Goal: Information Seeking & Learning: Learn about a topic

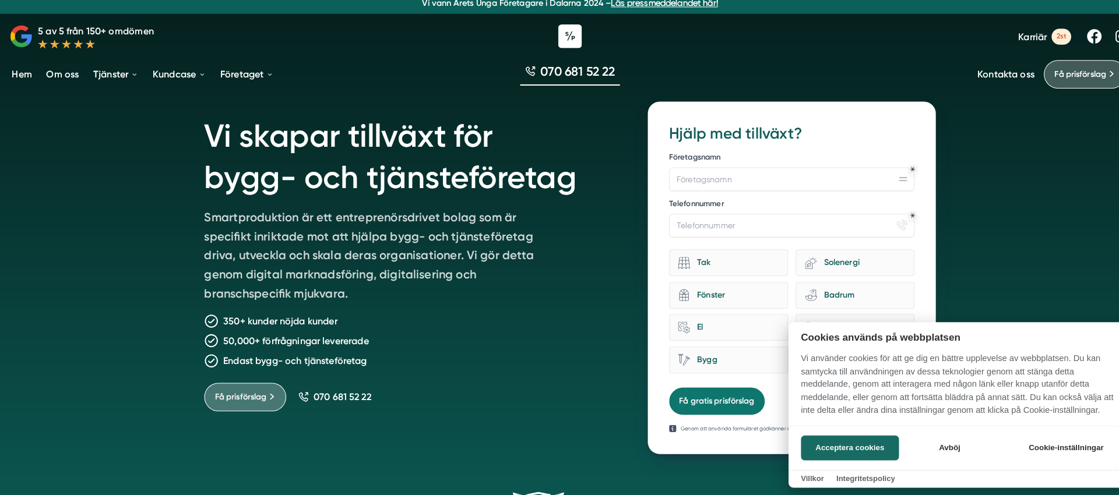
scroll to position [2, 0]
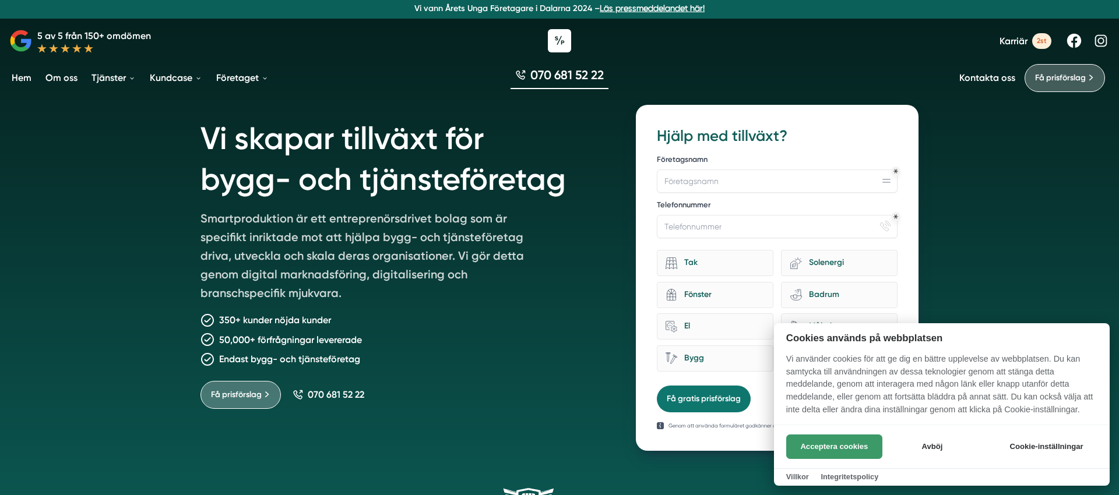
click at [835, 437] on button "Acceptera cookies" at bounding box center [834, 447] width 96 height 24
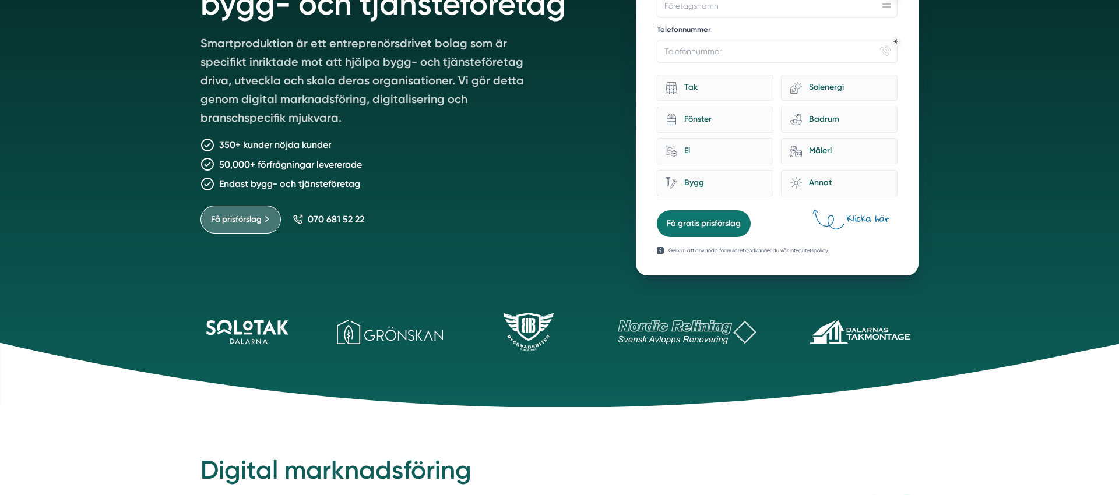
scroll to position [259, 0]
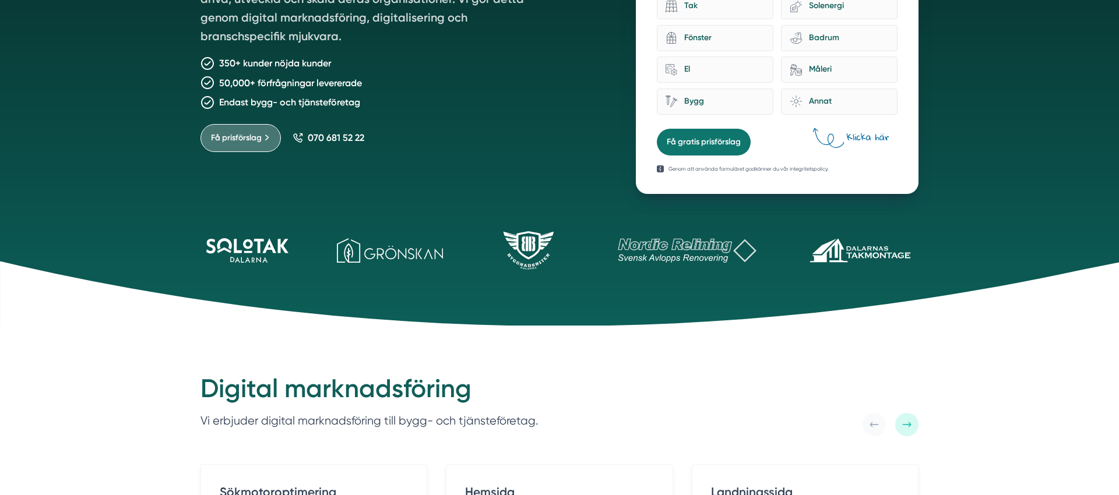
drag, startPoint x: 137, startPoint y: 221, endPoint x: 932, endPoint y: 308, distance: 799.6
click at [937, 306] on div "Vi skapar tillväxt för bygg- och tjänsteföretag Smartproduktion är ett entrepre…" at bounding box center [559, 33] width 1119 height 585
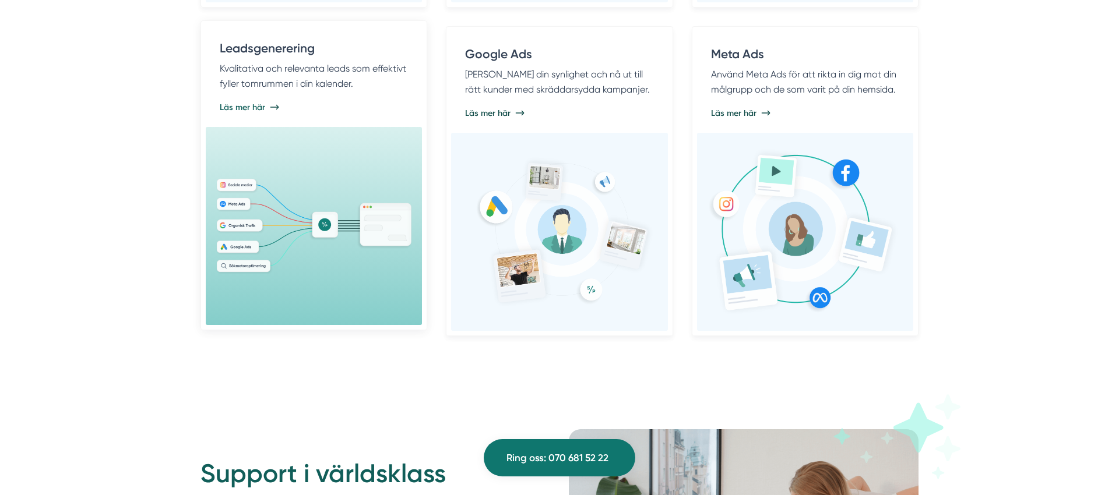
scroll to position [1277, 0]
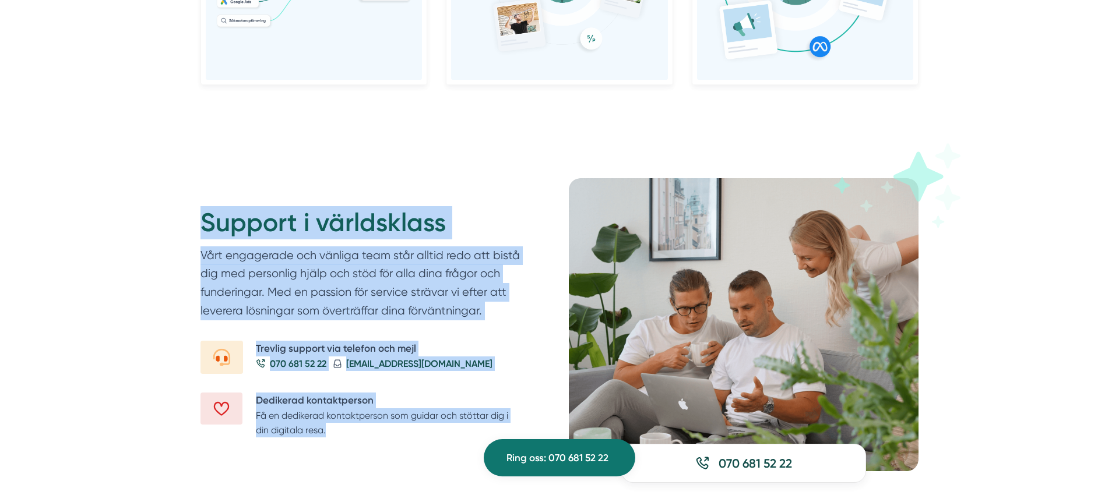
drag, startPoint x: 219, startPoint y: 244, endPoint x: 423, endPoint y: 448, distance: 288.0
click at [423, 464] on div "Support i världsklass Vårt engagerade och vänliga team står alltid redo att bis…" at bounding box center [559, 324] width 746 height 293
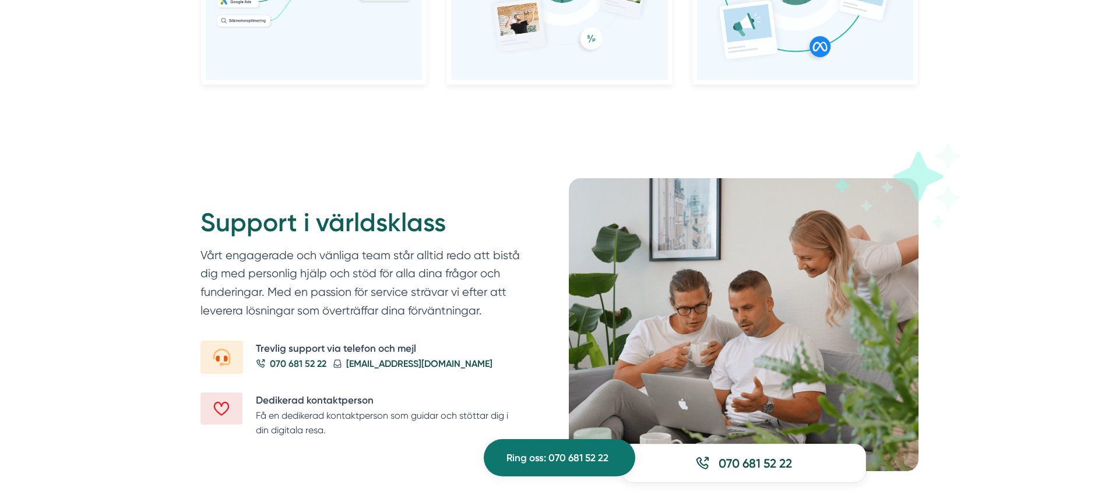
click at [423, 448] on div "Support i världsklass Vårt engagerade och vänliga team står alltid redo att bis…" at bounding box center [375, 321] width 350 height 287
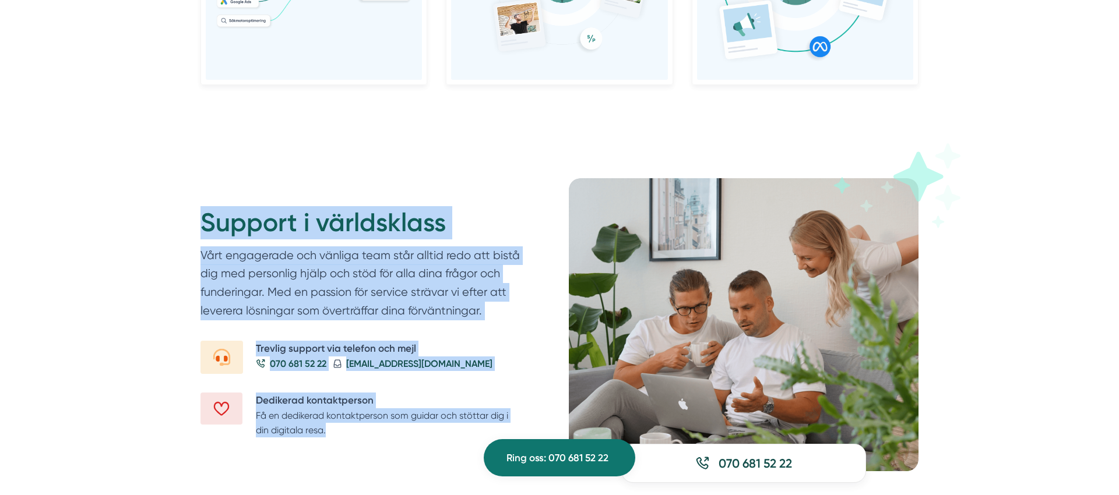
drag, startPoint x: 423, startPoint y: 448, endPoint x: 131, endPoint y: 209, distance: 377.3
click at [131, 209] on div "Support i världsklass Vårt engagerade och vänliga team står alltid redo att bis…" at bounding box center [559, 325] width 1119 height 386
drag, startPoint x: 133, startPoint y: 209, endPoint x: 340, endPoint y: 431, distance: 303.1
click at [340, 431] on div "Support i världsklass Vårt engagerade och vänliga team står alltid redo att bis…" at bounding box center [559, 325] width 1119 height 386
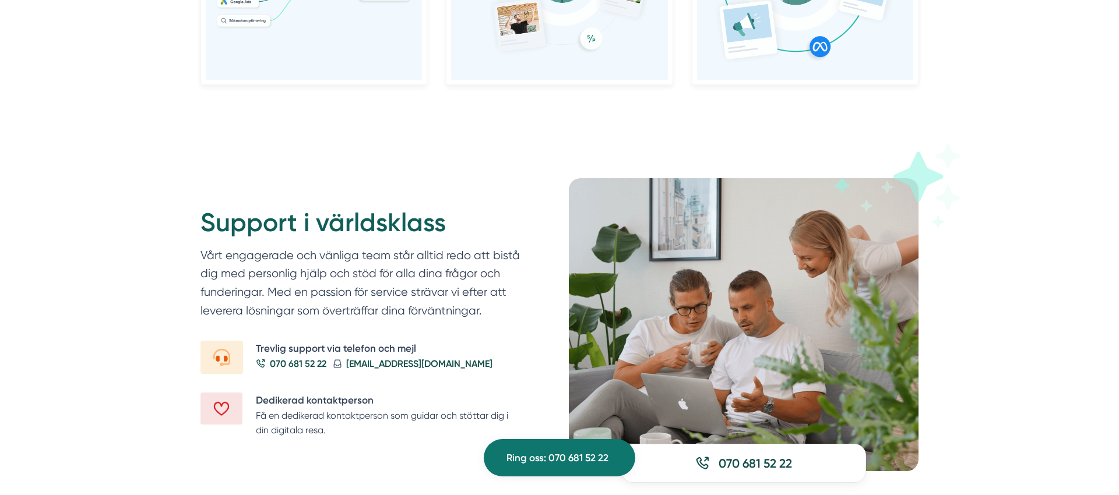
click at [343, 432] on p "Få en dedikerad kontaktperson som guidar och stöttar dig i din digitala resa." at bounding box center [389, 424] width 266 height 30
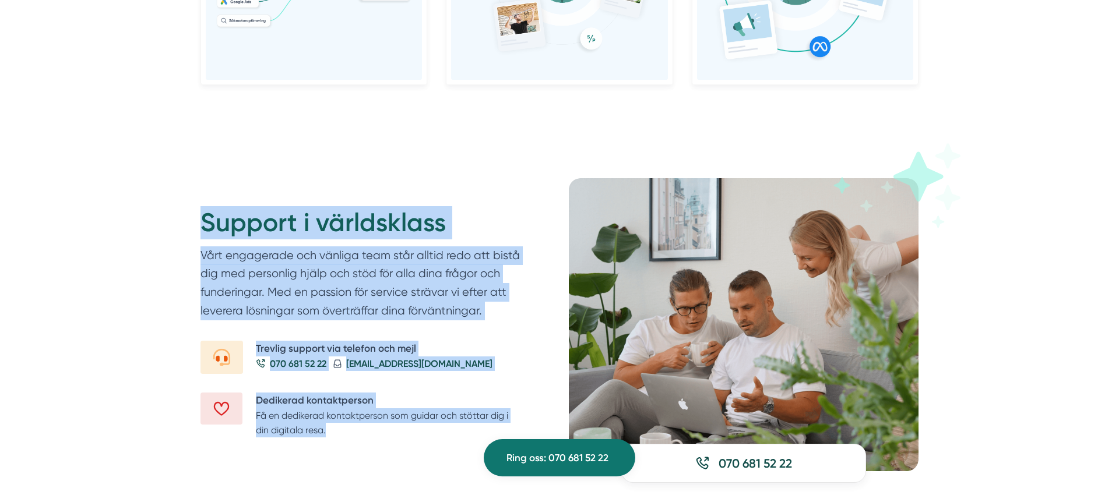
drag, startPoint x: 336, startPoint y: 411, endPoint x: 156, endPoint y: 220, distance: 261.8
click at [156, 220] on div "Support i världsklass Vårt engagerade och vänliga team står alltid redo att bis…" at bounding box center [559, 325] width 1119 height 386
drag, startPoint x: 163, startPoint y: 226, endPoint x: 378, endPoint y: 457, distance: 315.0
click at [378, 457] on div "Support i världsklass Vårt engagerade och vänliga team står alltid redo att bis…" at bounding box center [559, 325] width 1119 height 386
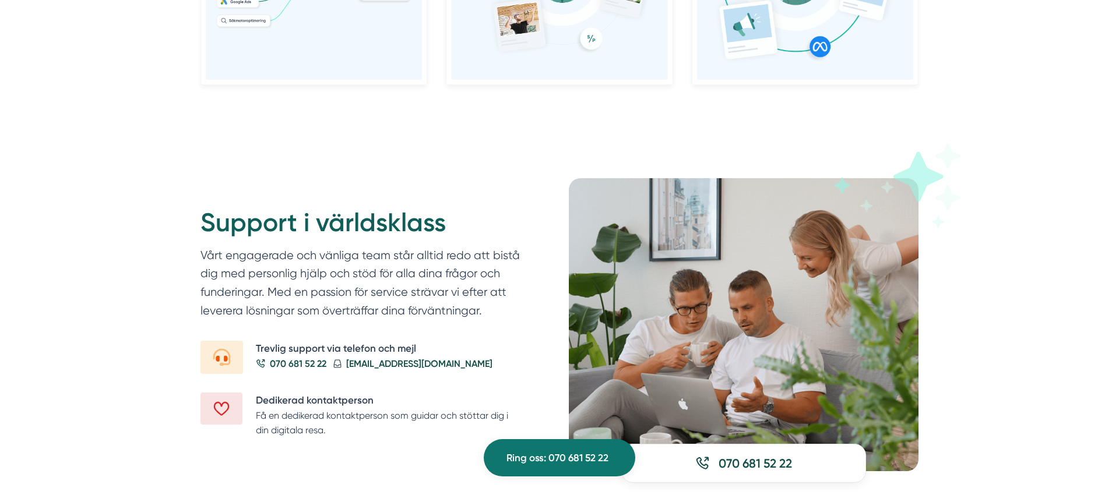
click at [378, 452] on div "Support i världsklass Vårt engagerade och vänliga team står alltid redo att bis…" at bounding box center [375, 321] width 350 height 287
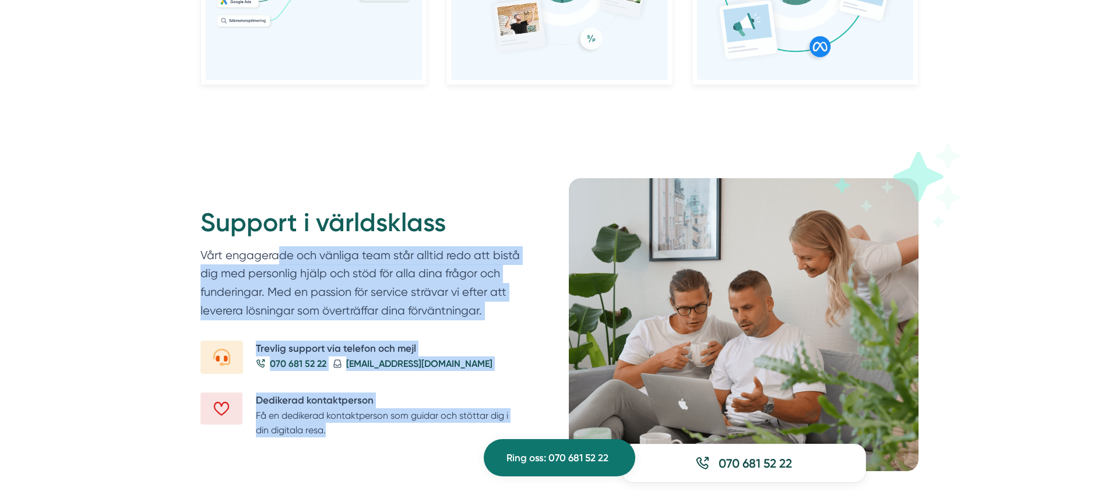
drag, startPoint x: 379, startPoint y: 452, endPoint x: 160, endPoint y: 248, distance: 299.4
click at [160, 248] on div "Support i världsklass Vårt engagerade och vänliga team står alltid redo att bis…" at bounding box center [559, 325] width 1119 height 386
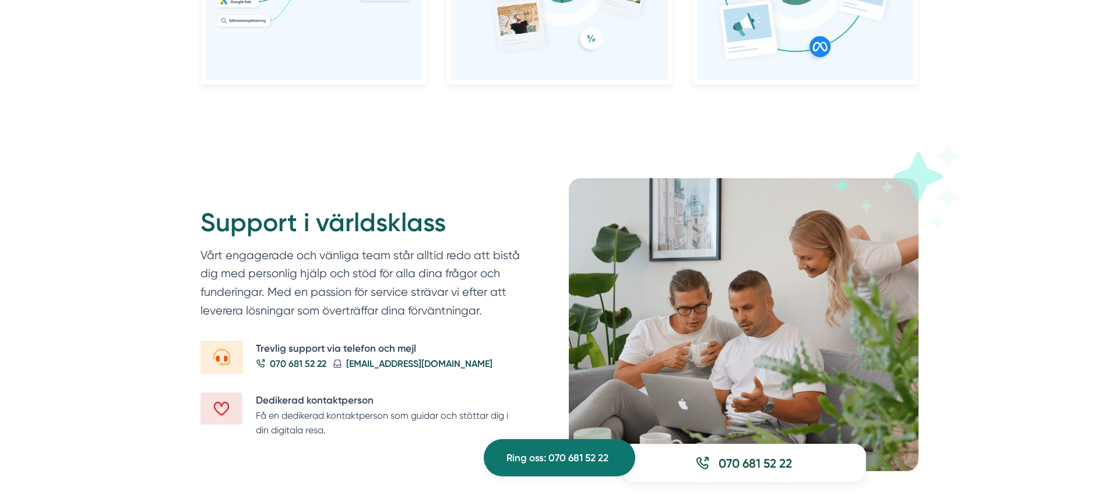
click at [147, 224] on div "Support i världsklass Vårt engagerade och vänliga team står alltid redo att bis…" at bounding box center [559, 325] width 1119 height 386
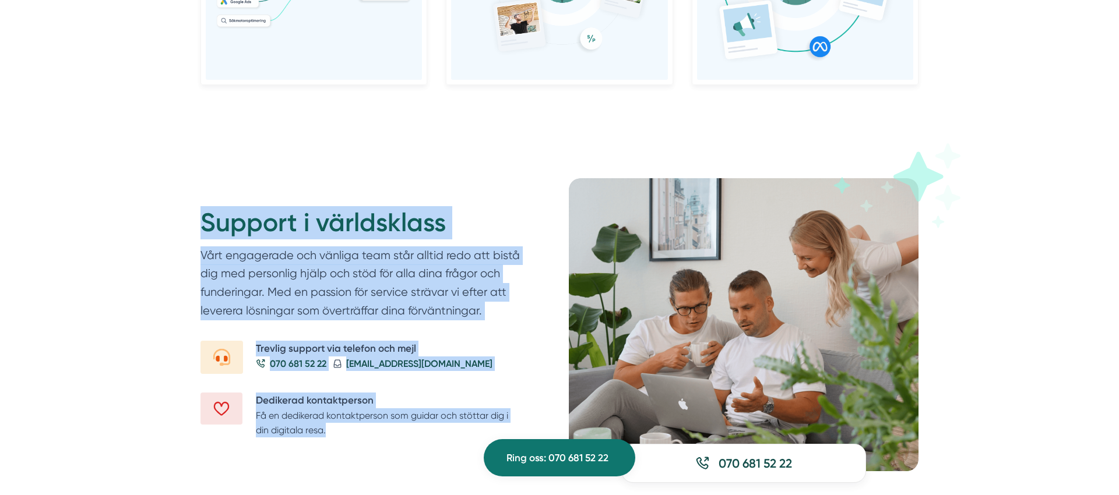
drag, startPoint x: 157, startPoint y: 202, endPoint x: 424, endPoint y: 440, distance: 357.8
click at [427, 462] on div "Support i världsklass Vårt engagerade och vänliga team står alltid redo att bis…" at bounding box center [559, 325] width 1119 height 386
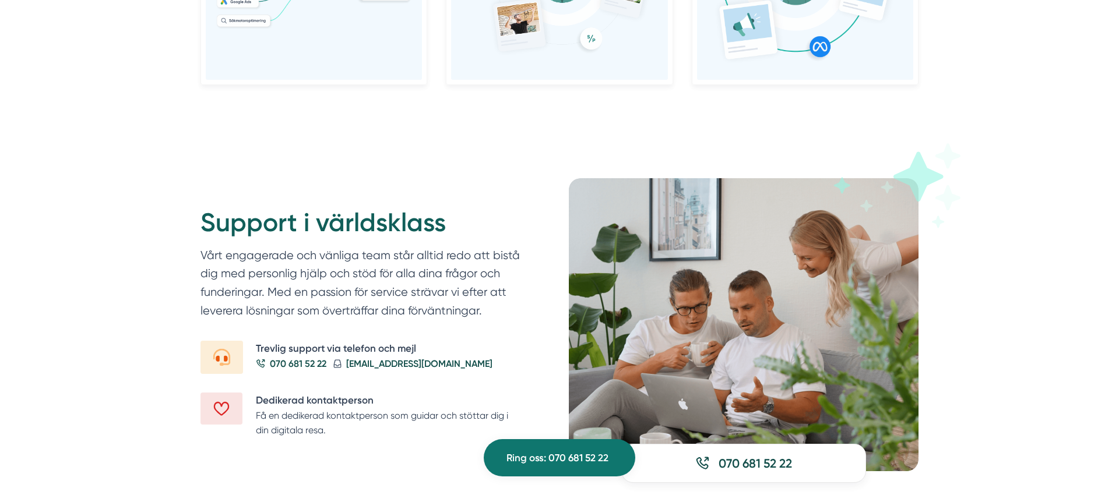
click at [424, 440] on div "[PERSON_NAME] kontaktperson Få en dedikerad kontaktperson som guidar och stötta…" at bounding box center [389, 418] width 266 height 51
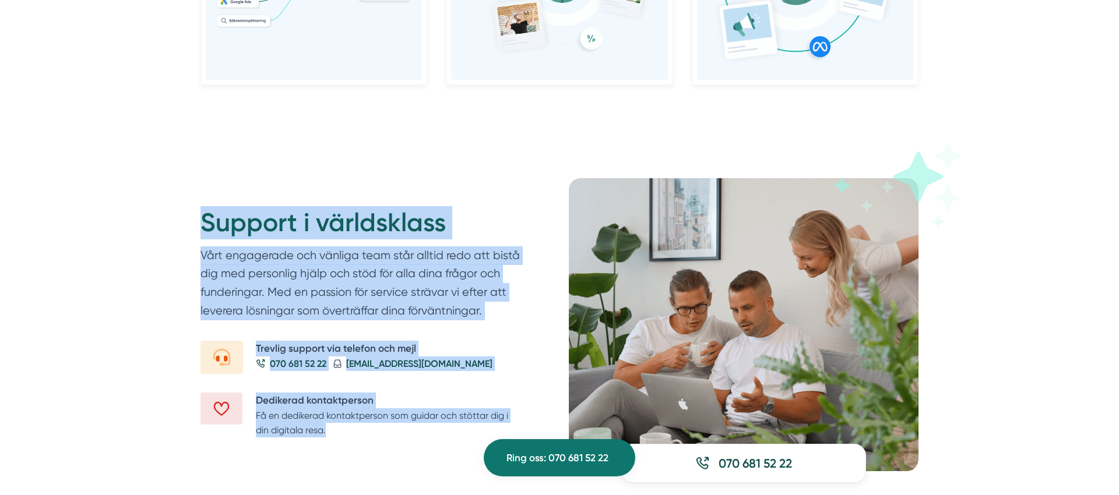
drag, startPoint x: 424, startPoint y: 441, endPoint x: 90, endPoint y: 165, distance: 433.0
click at [90, 160] on div "Support i världsklass Vårt engagerade och vänliga team står alltid redo att bis…" at bounding box center [559, 325] width 1119 height 386
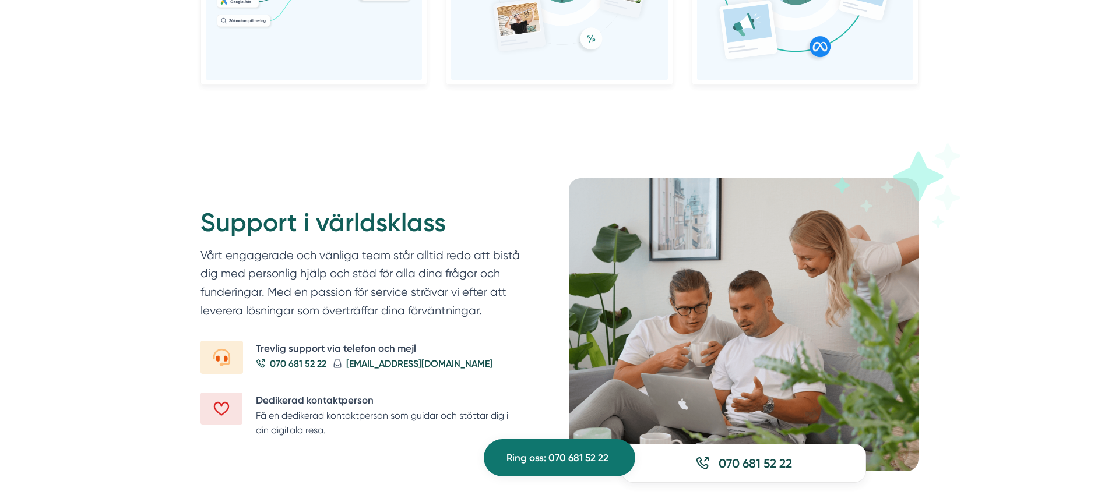
drag, startPoint x: 90, startPoint y: 166, endPoint x: 97, endPoint y: 178, distance: 14.4
click at [90, 166] on div "Support i världsklass Vårt engagerade och vänliga team står alltid redo att bis…" at bounding box center [559, 325] width 1119 height 386
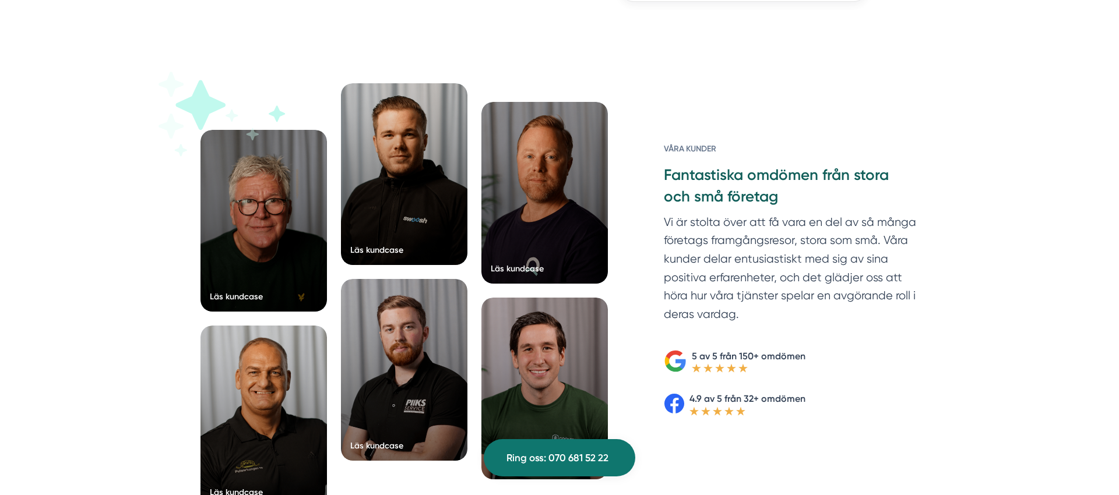
scroll to position [1775, 0]
